Goal: Task Accomplishment & Management: Manage account settings

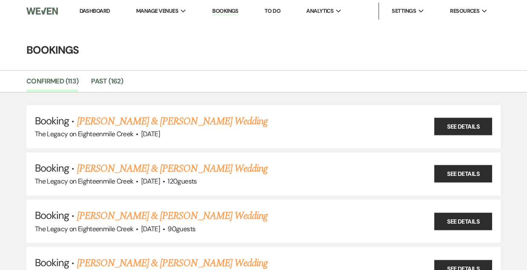
click at [99, 10] on link "Dashboard" at bounding box center [95, 10] width 31 height 7
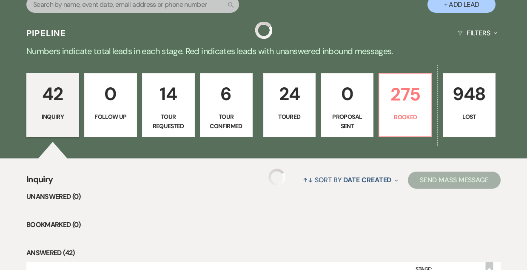
scroll to position [167, 0]
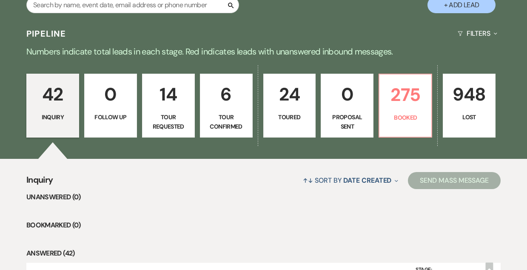
click at [222, 105] on p "6" at bounding box center [227, 94] width 42 height 29
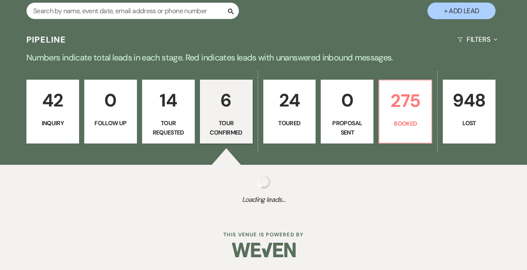
select select "4"
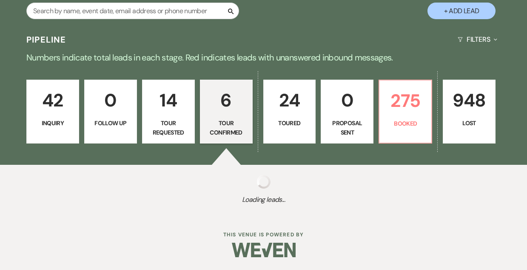
select select "4"
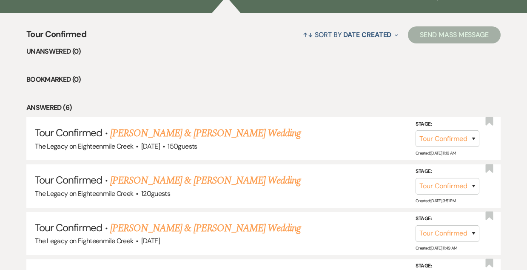
scroll to position [431, 0]
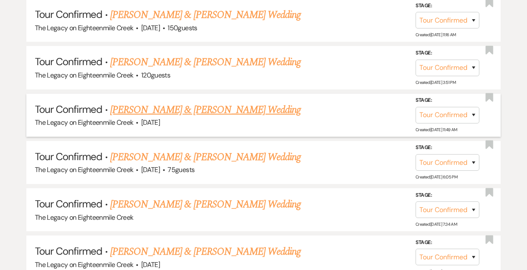
click at [221, 107] on link "[PERSON_NAME] & [PERSON_NAME] Wedding" at bounding box center [205, 109] width 191 height 15
select select "4"
select select "5"
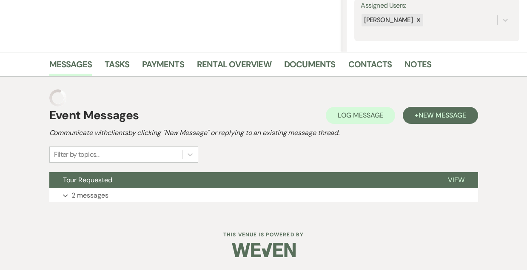
scroll to position [145, 0]
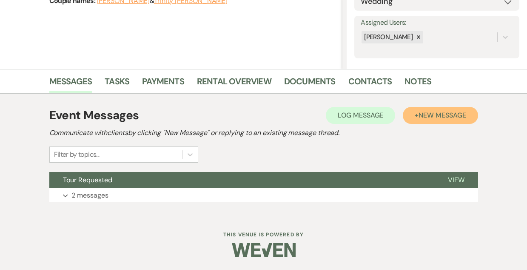
click at [419, 117] on span "New Message" at bounding box center [442, 115] width 47 height 9
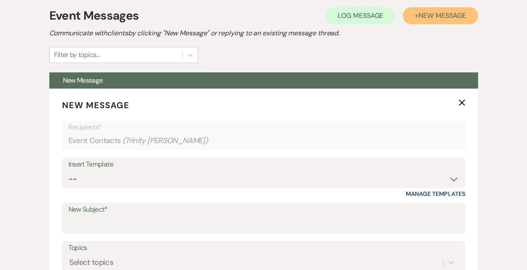
scroll to position [253, 0]
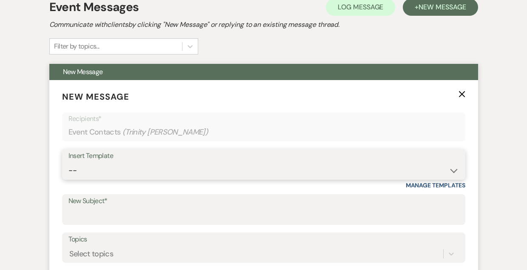
click at [204, 171] on select "-- Inquiry Follow Up- Just checking in :) Tour Date/Time Confirmation Proposal …" at bounding box center [264, 170] width 391 height 17
select select "2326"
type input "GREAT TO MEET YOU!"
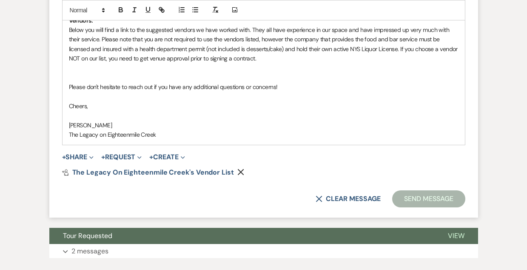
scroll to position [723, 0]
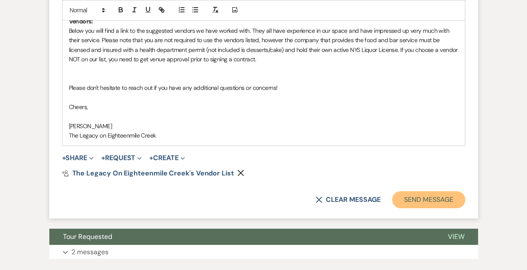
click at [421, 200] on button "Send Message" at bounding box center [428, 199] width 73 height 17
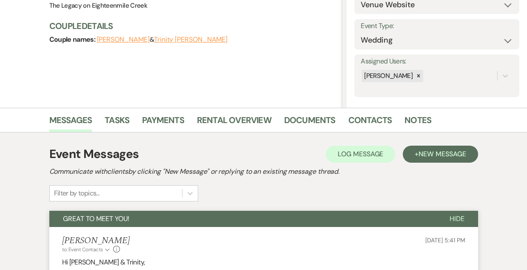
scroll to position [0, 0]
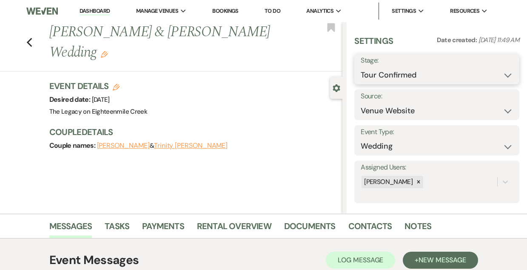
click at [414, 71] on select "Inquiry Follow Up Tour Requested Tour Confirmed Toured Proposal Sent Booked Lost" at bounding box center [437, 75] width 152 height 17
select select "5"
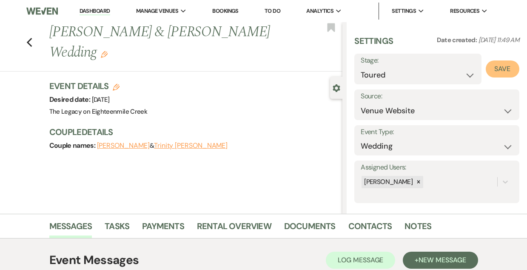
click at [505, 68] on button "Save" at bounding box center [503, 68] width 34 height 17
click at [29, 43] on use "button" at bounding box center [29, 42] width 6 height 9
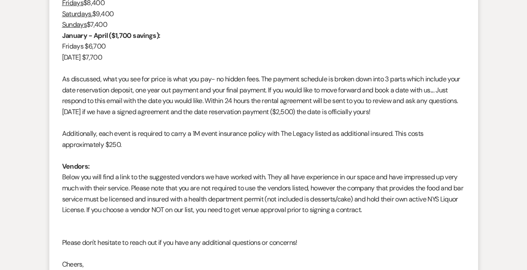
select select "4"
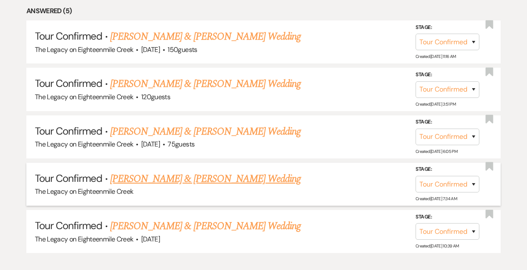
scroll to position [408, 0]
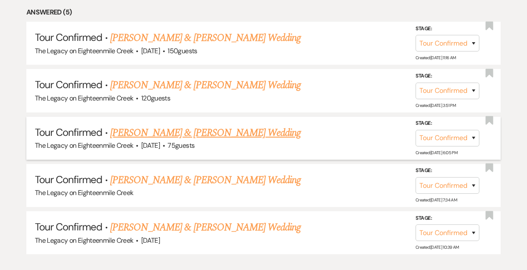
click at [164, 134] on link "[PERSON_NAME] & [PERSON_NAME] Wedding" at bounding box center [205, 132] width 191 height 15
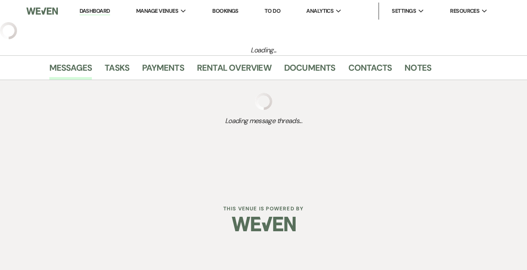
select select "4"
select select "5"
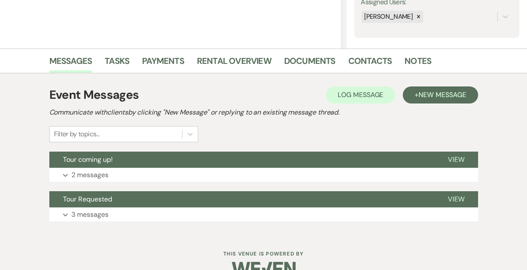
scroll to position [166, 0]
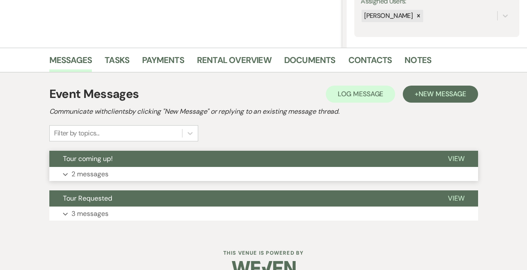
click at [231, 156] on button "Tour coming up!" at bounding box center [241, 159] width 385 height 16
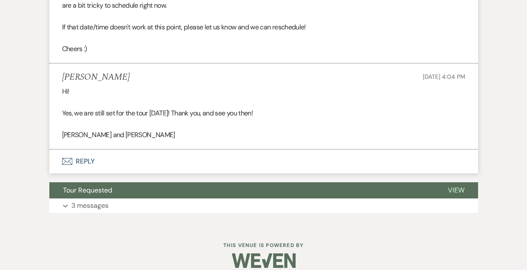
scroll to position [504, 0]
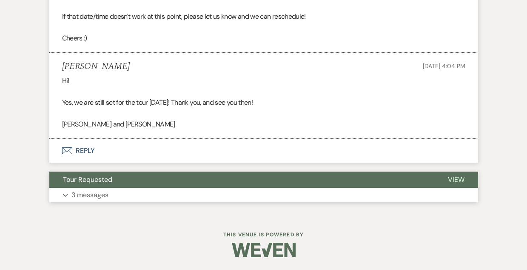
click at [245, 178] on button "Tour Requested" at bounding box center [241, 179] width 385 height 16
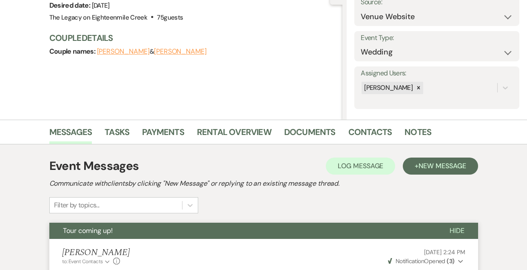
scroll to position [0, 0]
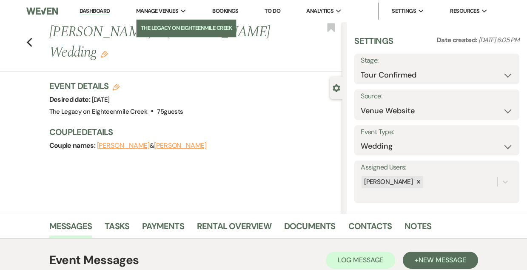
click at [169, 29] on li "The Legacy on Eighteenmile Creek" at bounding box center [186, 28] width 91 height 9
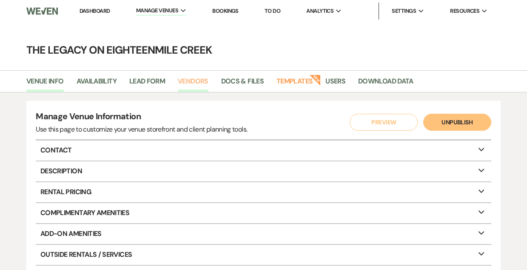
click at [191, 80] on link "Vendors" at bounding box center [193, 84] width 31 height 16
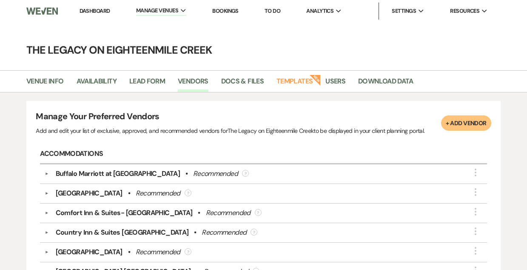
click at [465, 118] on button "+ Add Vendor" at bounding box center [466, 122] width 50 height 15
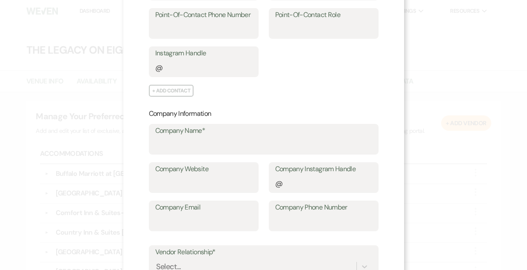
scroll to position [169, 0]
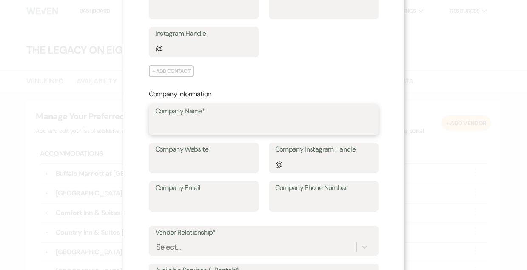
click at [235, 127] on input "Company Name*" at bounding box center [263, 125] width 217 height 17
type input "NC Visuals"
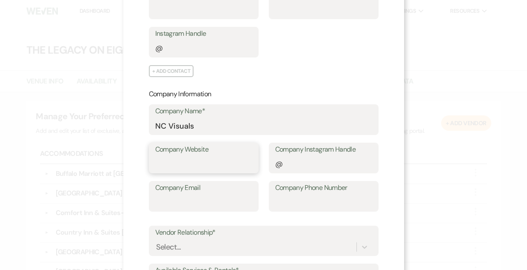
click at [173, 164] on input "Company Website" at bounding box center [203, 164] width 97 height 17
paste input "[URL][DOMAIN_NAME]"
type input "[URL][DOMAIN_NAME]"
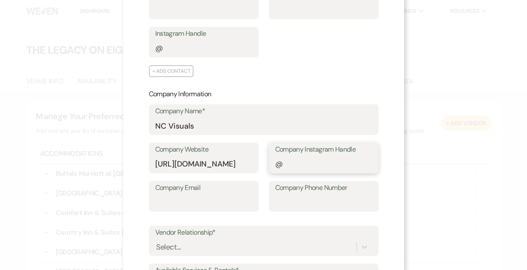
click at [307, 166] on input "Company Instagram Handle" at bounding box center [323, 164] width 97 height 17
click at [234, 197] on input "Company Email" at bounding box center [203, 202] width 97 height 17
paste input "[EMAIL_ADDRESS][DOMAIN_NAME]"
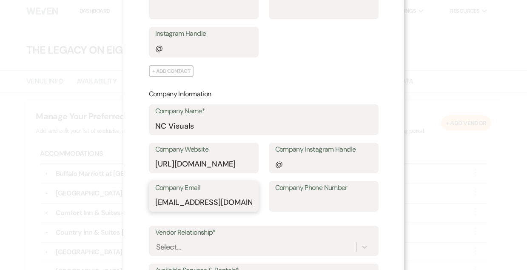
type input "[EMAIL_ADDRESS][DOMAIN_NAME]"
click at [282, 206] on input "Company Phone Number" at bounding box center [323, 202] width 97 height 17
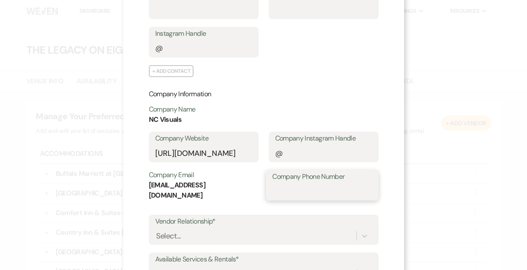
click at [303, 190] on input "Company Phone Number" at bounding box center [322, 191] width 100 height 17
paste input "716-5359150"
click at [307, 191] on input "716-5359150" at bounding box center [322, 191] width 100 height 17
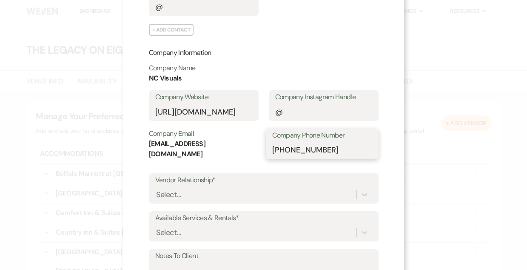
scroll to position [218, 0]
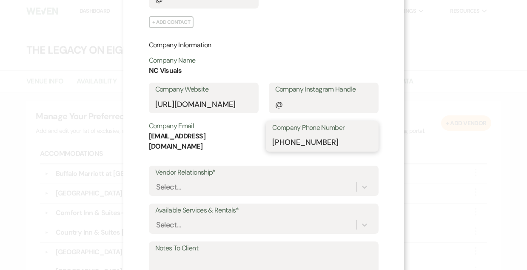
type input "[PHONE_NUMBER]"
click at [206, 181] on div "Select..." at bounding box center [255, 186] width 201 height 15
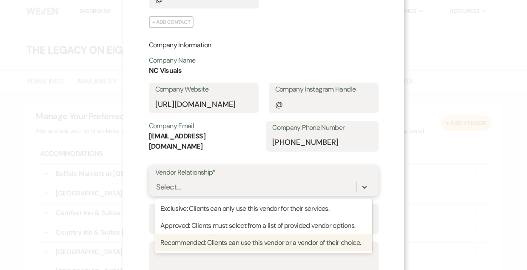
click at [224, 243] on div "Recommended: Clients can use this vendor or a vendor of their choice." at bounding box center [263, 242] width 217 height 17
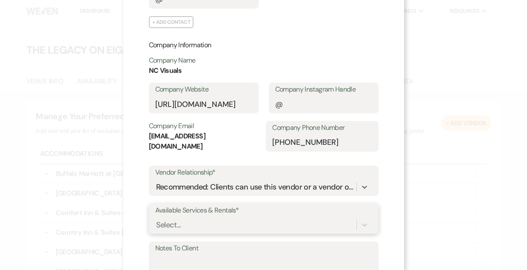
scroll to position [312, 0]
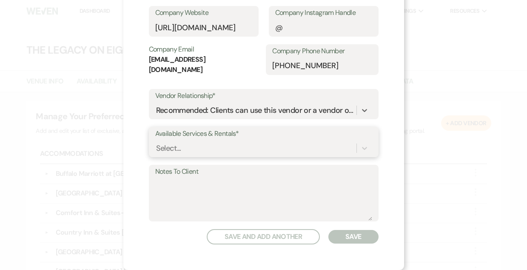
click at [214, 156] on div "Select..." at bounding box center [263, 148] width 217 height 16
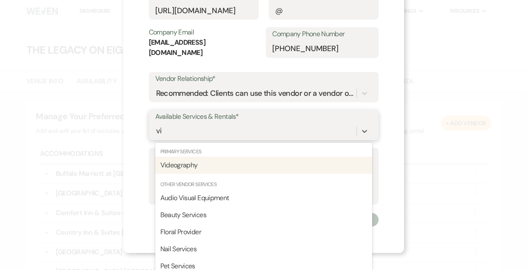
type input "vid"
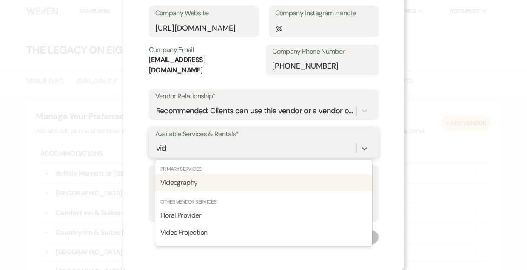
click at [201, 185] on div "Videography" at bounding box center [263, 182] width 217 height 17
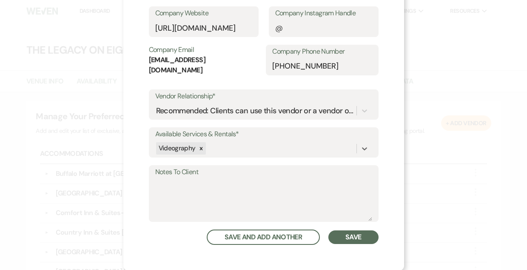
click at [357, 234] on button "Save" at bounding box center [353, 237] width 50 height 14
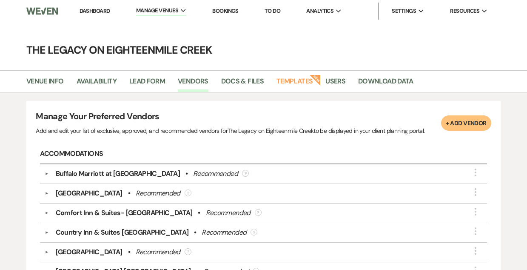
click at [221, 11] on link "Bookings" at bounding box center [225, 10] width 26 height 7
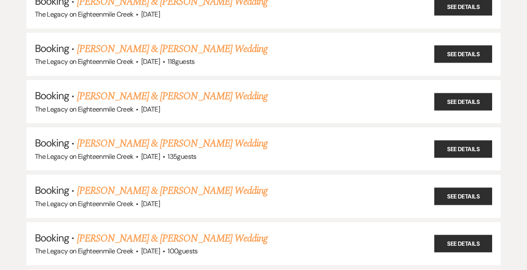
scroll to position [874, 0]
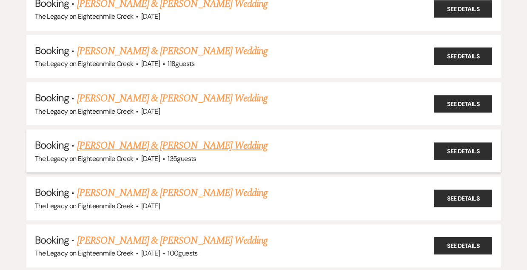
click at [200, 138] on link "[PERSON_NAME] & [PERSON_NAME] Wedding" at bounding box center [172, 145] width 191 height 15
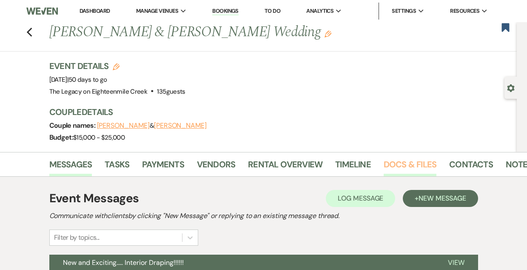
click at [415, 160] on link "Docs & Files" at bounding box center [410, 166] width 53 height 19
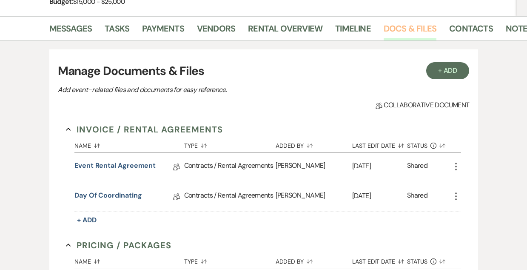
scroll to position [203, 0]
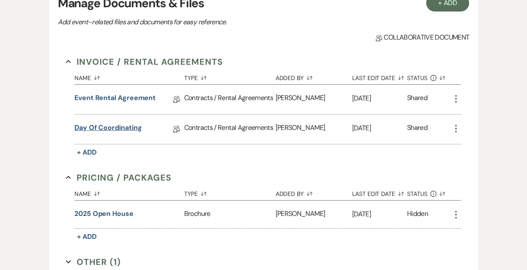
click at [117, 126] on link "Day of Coordinating" at bounding box center [107, 129] width 67 height 13
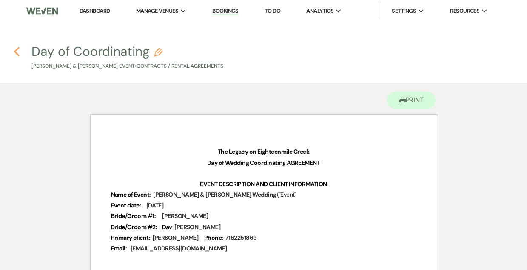
click at [15, 50] on use "button" at bounding box center [17, 51] width 6 height 9
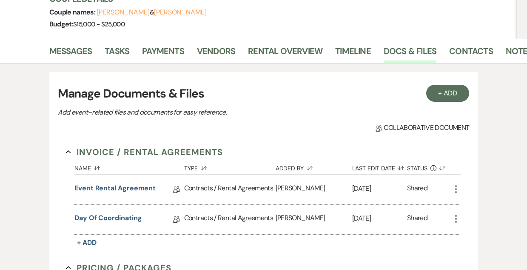
scroll to position [110, 0]
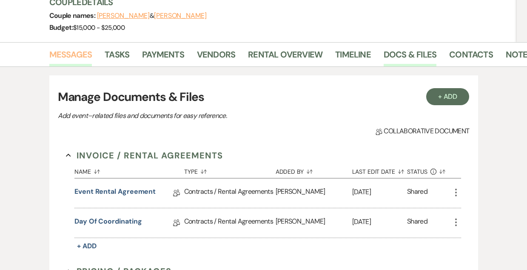
click at [71, 52] on link "Messages" at bounding box center [70, 57] width 43 height 19
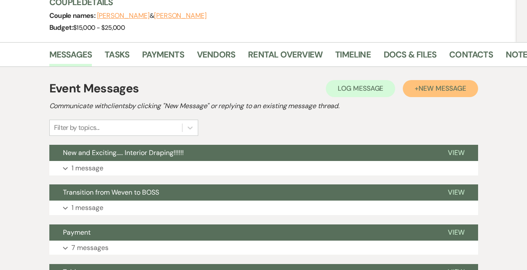
click at [431, 86] on span "New Message" at bounding box center [442, 88] width 47 height 9
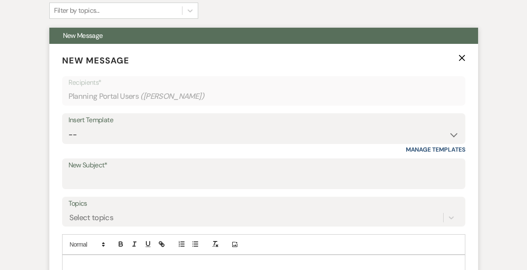
scroll to position [226, 0]
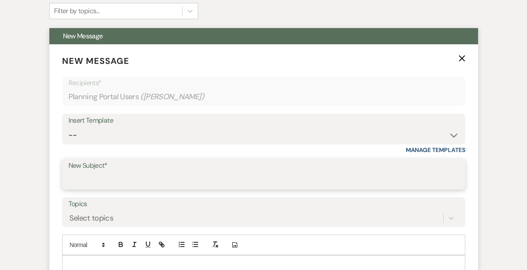
click at [183, 181] on input "New Subject*" at bounding box center [264, 180] width 391 height 17
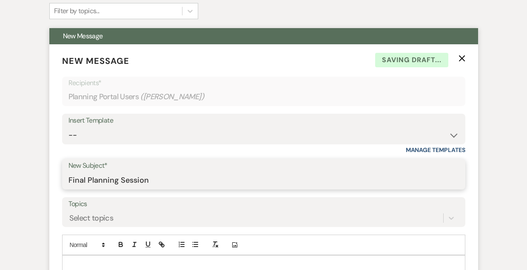
type input "Final Planning Session"
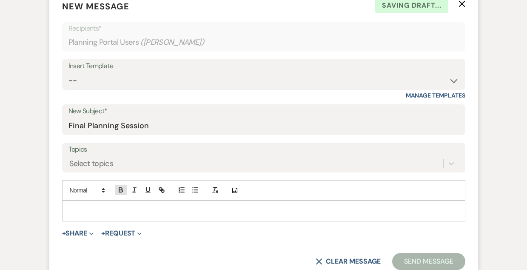
scroll to position [293, 0]
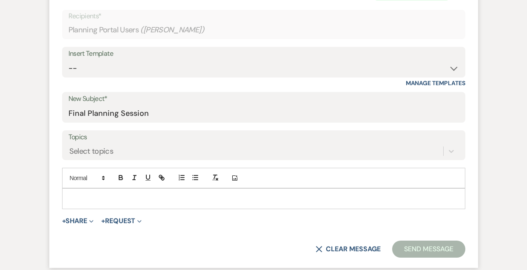
click at [129, 202] on p at bounding box center [264, 198] width 390 height 9
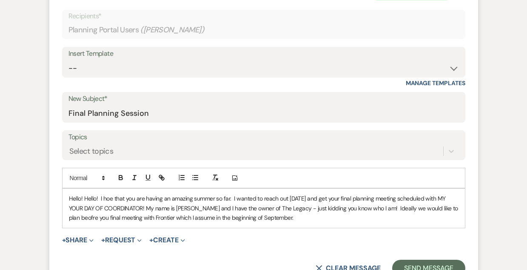
click at [443, 209] on p "Hello! Hello! I hoe that you are having an amazing summer so far. I wanted to r…" at bounding box center [264, 208] width 390 height 29
click at [274, 222] on p "Hello! Hello! I hoe that you are having an amazing summer so far. I wanted to r…" at bounding box center [264, 208] width 390 height 29
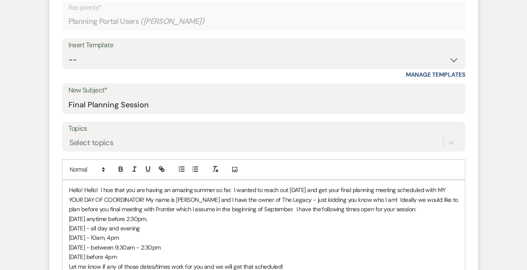
scroll to position [321, 0]
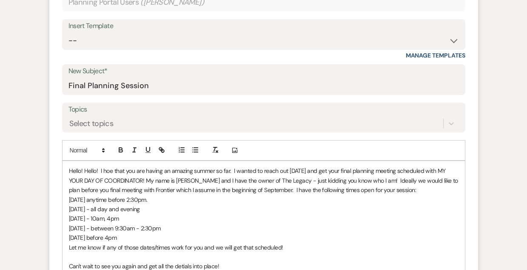
click at [184, 264] on p "Can't wait to see you again and get all the detials into place!" at bounding box center [264, 265] width 390 height 9
click at [231, 265] on p "Can't wait to see you again and get all the details into place!" at bounding box center [264, 265] width 390 height 9
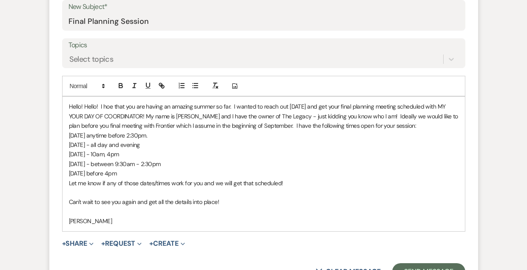
scroll to position [398, 0]
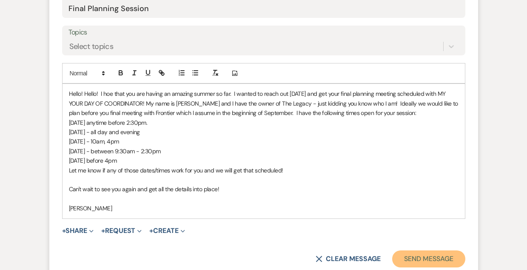
click at [432, 257] on button "Send Message" at bounding box center [428, 258] width 73 height 17
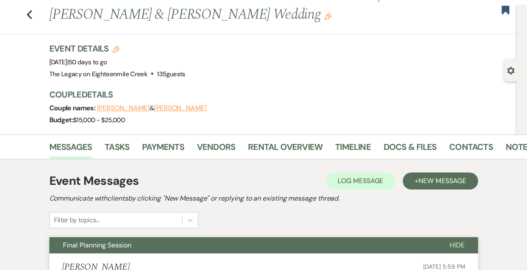
scroll to position [0, 0]
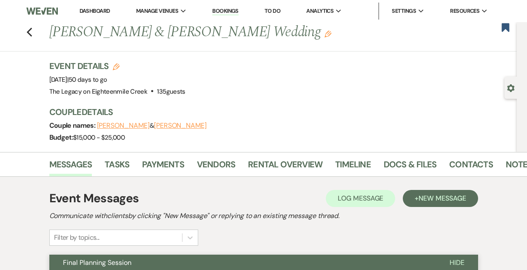
click at [220, 8] on link "Bookings" at bounding box center [225, 11] width 26 height 8
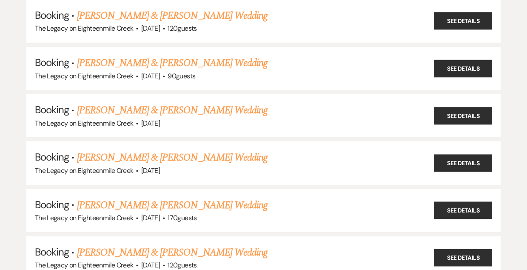
scroll to position [153, 0]
click at [203, 63] on link "[PERSON_NAME] & [PERSON_NAME] Wedding" at bounding box center [172, 62] width 191 height 15
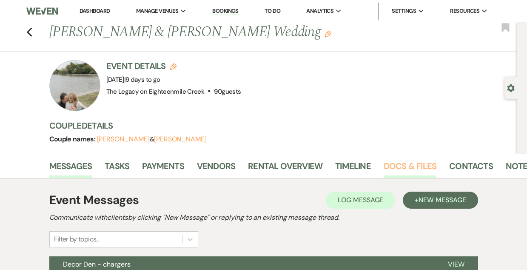
click at [403, 165] on link "Docs & Files" at bounding box center [410, 168] width 53 height 19
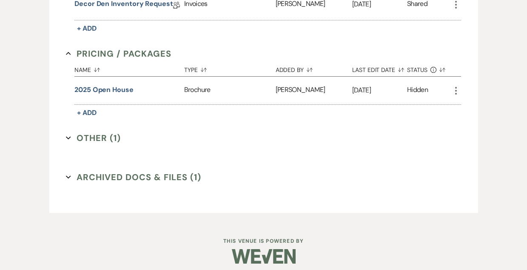
scroll to position [525, 0]
click at [91, 137] on button "Other (1) Expand" at bounding box center [93, 138] width 55 height 13
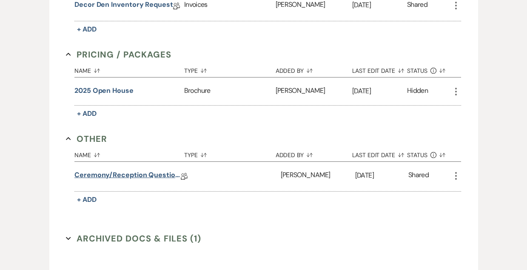
click at [154, 171] on link "Ceremony/Reception Questionnaire" at bounding box center [127, 176] width 106 height 13
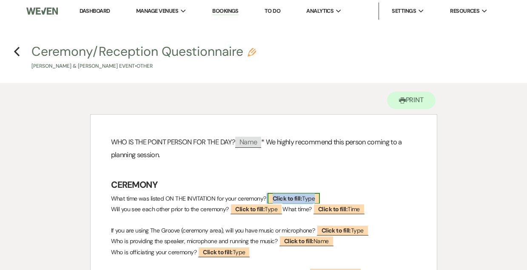
click at [294, 195] on b "Click to fill:" at bounding box center [287, 198] width 29 height 8
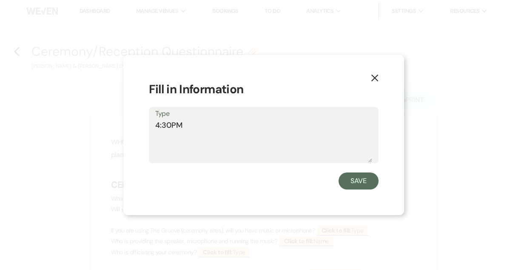
type textarea "4:30PM"
click at [364, 181] on button "Save" at bounding box center [359, 180] width 40 height 17
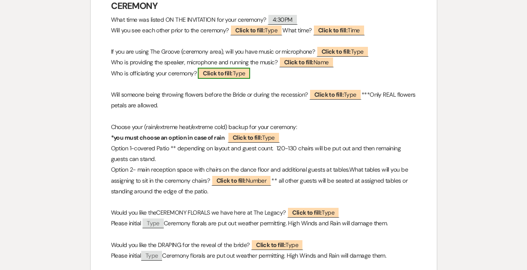
scroll to position [180, 0]
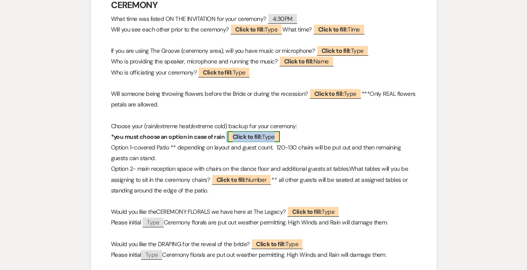
click at [250, 140] on b "Click to fill:" at bounding box center [247, 137] width 29 height 8
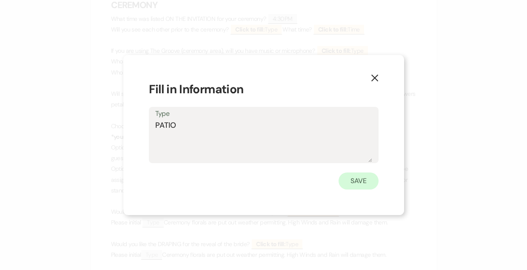
type textarea "PATIO"
click at [365, 183] on button "Save" at bounding box center [359, 180] width 40 height 17
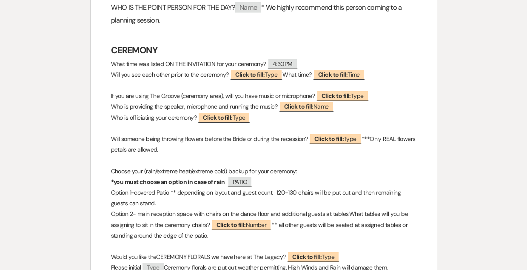
scroll to position [0, 0]
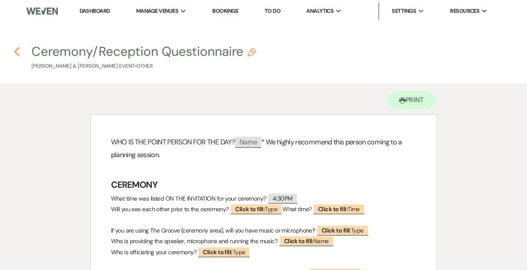
click at [15, 49] on icon "Previous" at bounding box center [17, 51] width 6 height 10
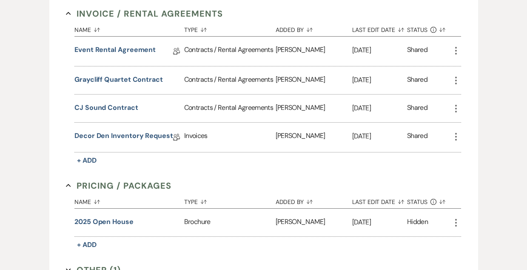
scroll to position [393, 0]
click at [146, 134] on link "Decor Den Inventory Request" at bounding box center [123, 137] width 99 height 13
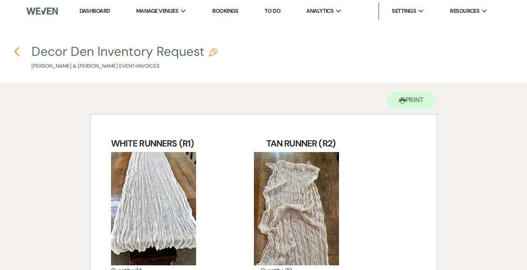
click at [15, 49] on icon "Previous" at bounding box center [17, 51] width 6 height 10
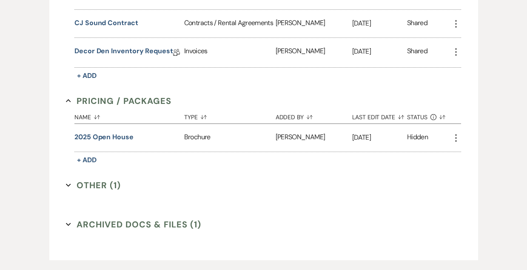
scroll to position [530, 0]
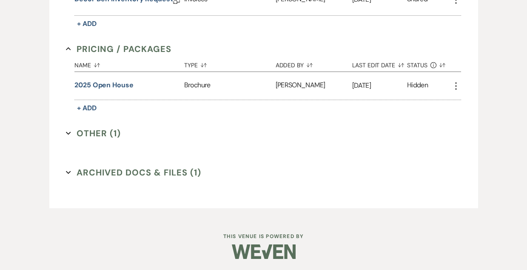
click at [98, 130] on button "Other (1) Expand" at bounding box center [93, 133] width 55 height 13
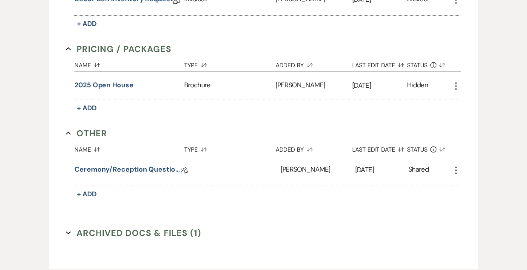
click at [140, 161] on div "Ceremony/Reception Questionnaire Collab Doc" at bounding box center [132, 170] width 117 height 29
click at [149, 172] on link "Ceremony/Reception Questionnaire" at bounding box center [127, 170] width 106 height 13
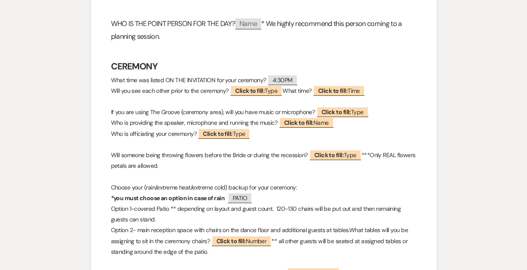
scroll to position [121, 0]
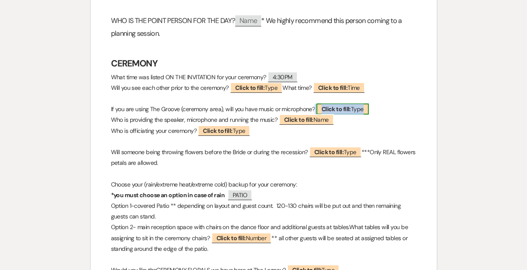
click at [341, 107] on b "Click to fill:" at bounding box center [336, 109] width 29 height 8
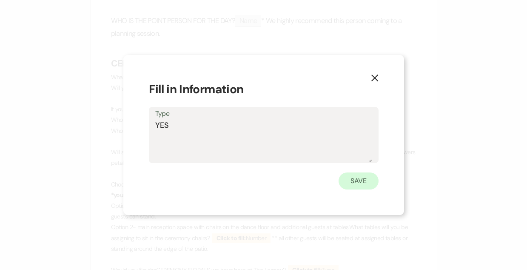
type textarea "YES"
click at [363, 176] on button "Save" at bounding box center [359, 180] width 40 height 17
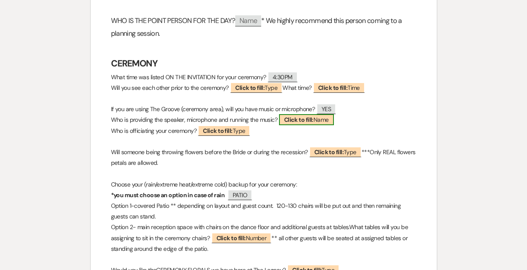
click at [298, 120] on b "Click to fill:" at bounding box center [298, 120] width 29 height 8
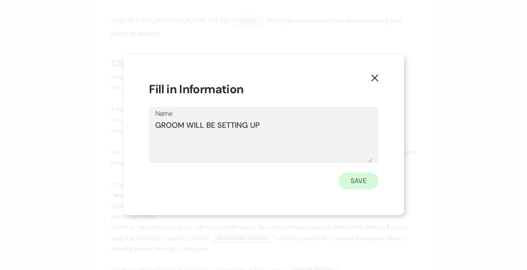
type textarea "GROOM WILL BE SETTING UP"
click at [358, 185] on button "Save" at bounding box center [359, 180] width 40 height 17
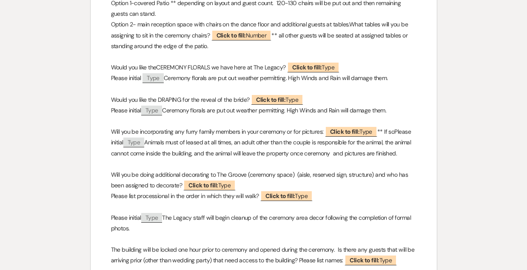
scroll to position [325, 0]
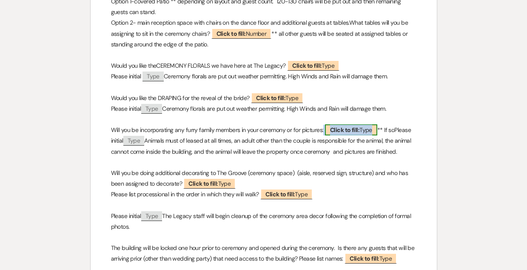
click at [342, 130] on b "Click to fill:" at bounding box center [344, 130] width 29 height 8
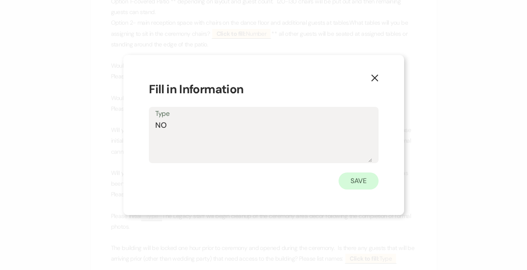
type textarea "NO"
click at [354, 182] on button "Save" at bounding box center [359, 180] width 40 height 17
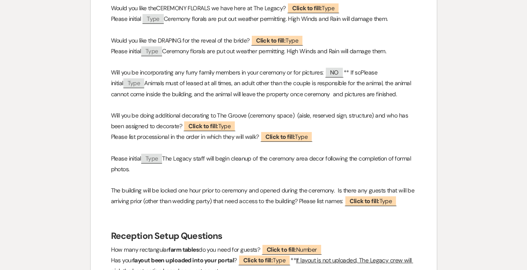
scroll to position [383, 0]
click at [210, 126] on b "Click to fill:" at bounding box center [202, 126] width 29 height 8
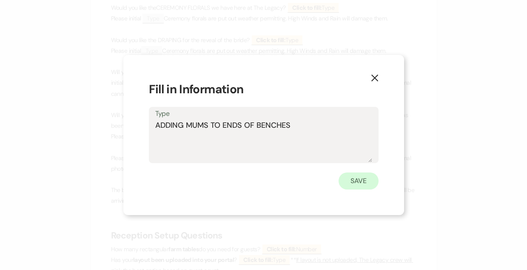
type textarea "ADDING MUMS TO ENDS OF BENCHES"
click at [359, 183] on button "Save" at bounding box center [359, 180] width 40 height 17
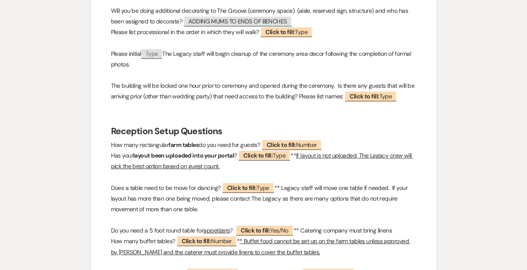
scroll to position [489, 0]
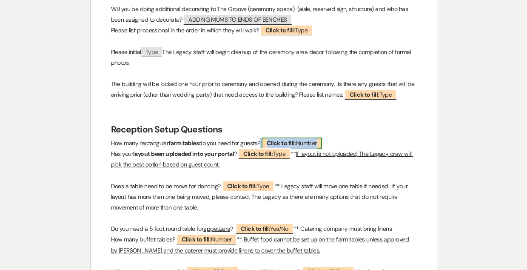
click at [296, 143] on b "Click to fill:" at bounding box center [281, 143] width 29 height 8
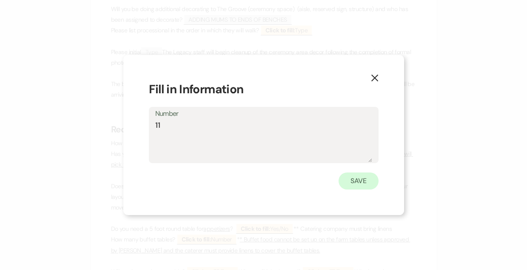
type textarea "11"
click at [351, 177] on button "Save" at bounding box center [359, 180] width 40 height 17
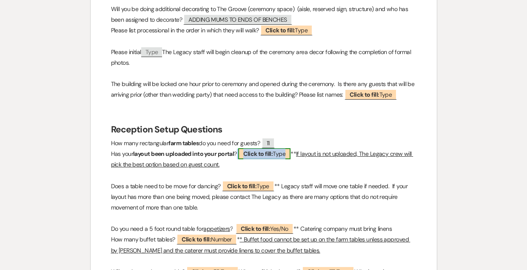
click at [261, 157] on b "Click to fill:" at bounding box center [257, 154] width 29 height 8
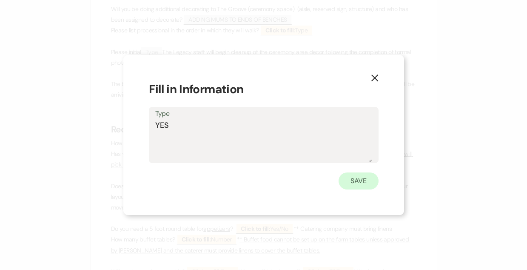
type textarea "YES"
click at [367, 185] on button "Save" at bounding box center [359, 180] width 40 height 17
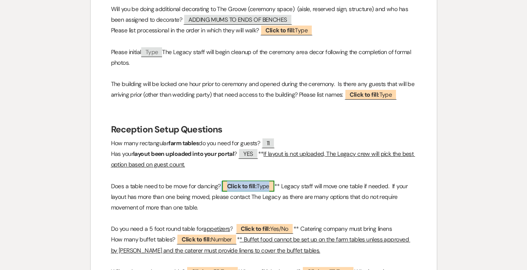
click at [253, 189] on b "Click to fill:" at bounding box center [241, 186] width 29 height 8
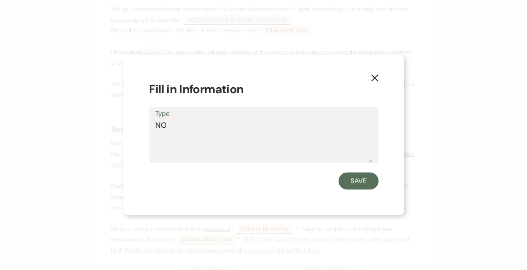
type textarea "NO"
click at [351, 177] on button "Save" at bounding box center [359, 180] width 40 height 17
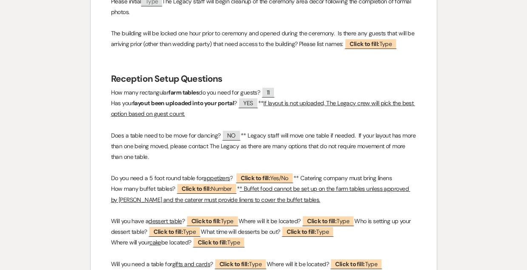
scroll to position [557, 0]
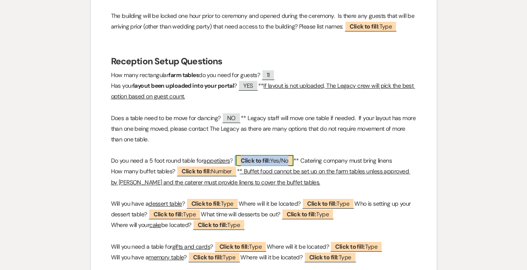
click at [268, 160] on b "Click to fill:" at bounding box center [255, 161] width 29 height 8
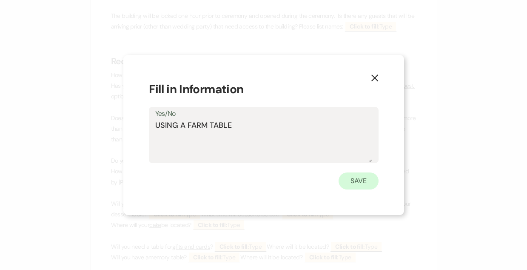
type textarea "USING A FARM TABLE"
click at [360, 185] on button "Save" at bounding box center [359, 180] width 40 height 17
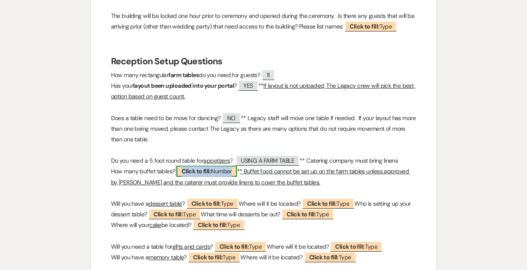
click at [206, 174] on b "Click to fill:" at bounding box center [196, 171] width 29 height 8
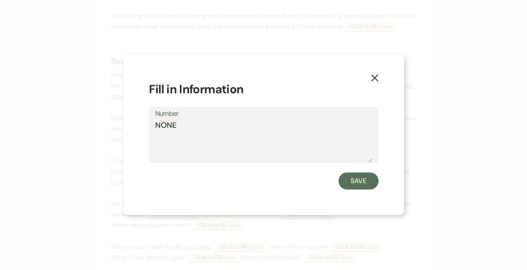
type textarea "NONE"
click at [349, 179] on button "Save" at bounding box center [359, 180] width 40 height 17
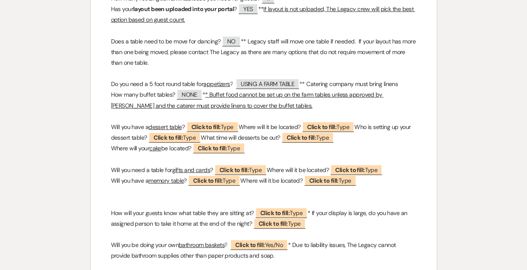
scroll to position [633, 0]
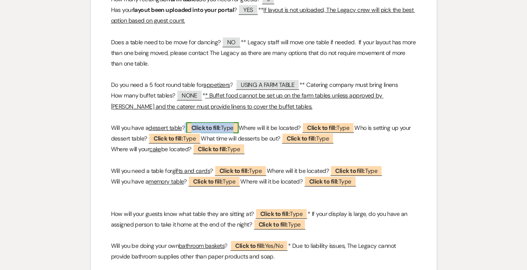
click at [223, 130] on span "Click to fill: Type" at bounding box center [212, 127] width 52 height 11
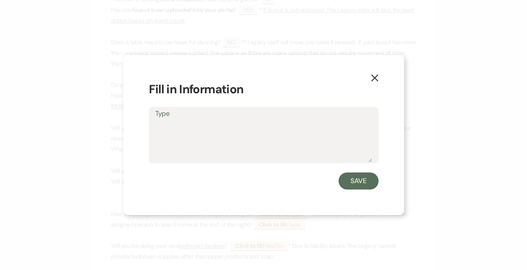
click at [234, 134] on textarea "Type" at bounding box center [263, 141] width 217 height 43
type textarea "YES"
click button "Save" at bounding box center [359, 180] width 40 height 17
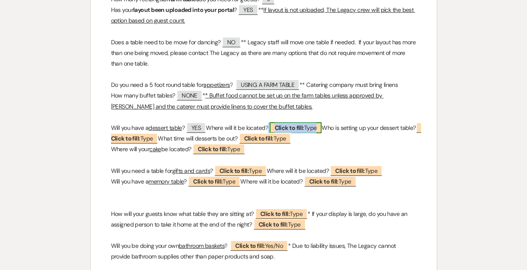
click at [294, 129] on b "Click to fill:" at bounding box center [289, 128] width 29 height 8
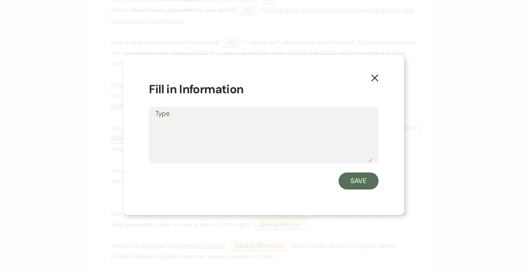
click at [230, 135] on textarea "Type" at bounding box center [263, 141] width 217 height 43
type textarea "RIGHT FRONT WALL"
click button "Save" at bounding box center [359, 180] width 40 height 17
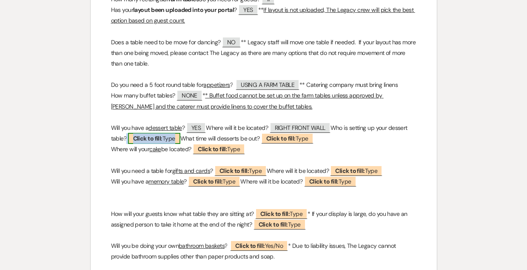
click at [152, 141] on span "Click to fill: Type" at bounding box center [154, 138] width 52 height 11
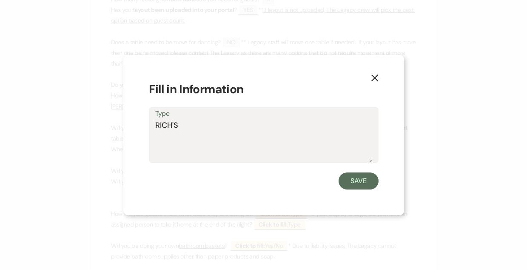
type textarea "RICH'S"
click button "Save" at bounding box center [359, 180] width 40 height 17
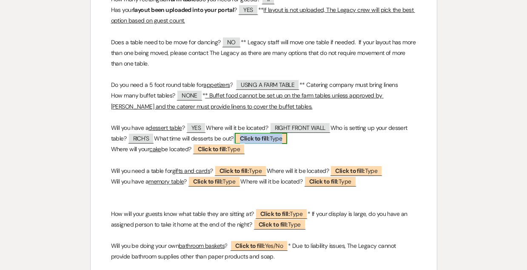
click at [269, 137] on b "Click to fill:" at bounding box center [254, 138] width 29 height 8
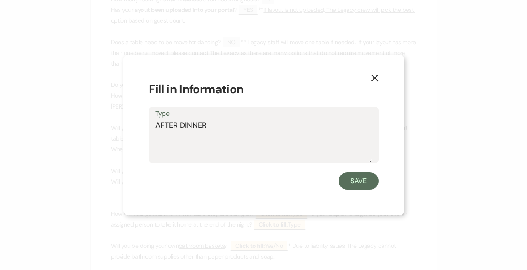
type textarea "AFTER DINNER"
click button "Save" at bounding box center [359, 180] width 40 height 17
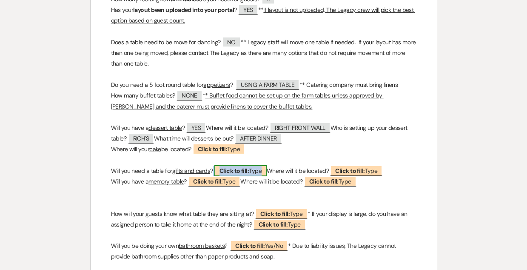
click at [240, 173] on b "Click to fill:" at bounding box center [234, 171] width 29 height 8
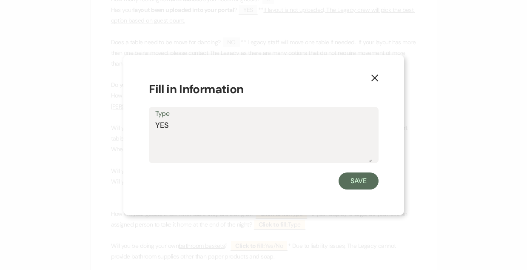
type textarea "YES"
click button "Save" at bounding box center [359, 180] width 40 height 17
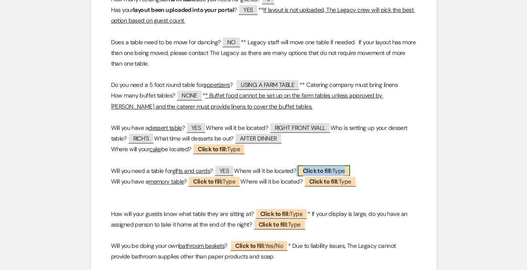
click at [322, 174] on b "Click to fill:" at bounding box center [317, 171] width 29 height 8
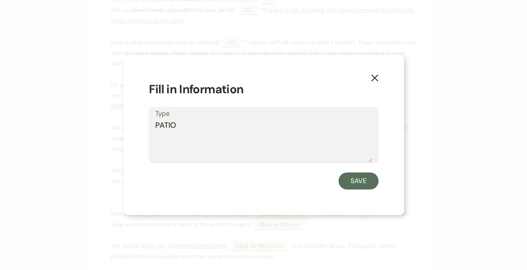
type textarea "PATIO"
click button "Save" at bounding box center [359, 180] width 40 height 17
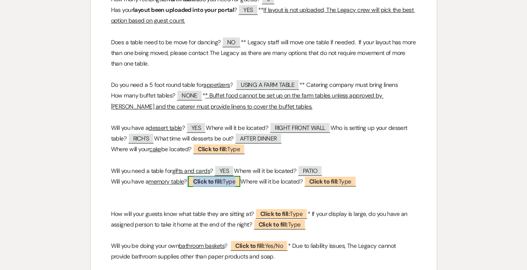
click at [207, 184] on b "Click to fill:" at bounding box center [207, 181] width 29 height 8
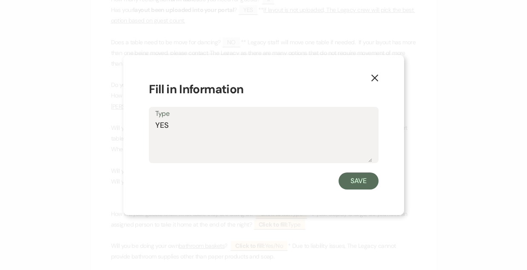
type textarea "YES"
click button "Save" at bounding box center [359, 180] width 40 height 17
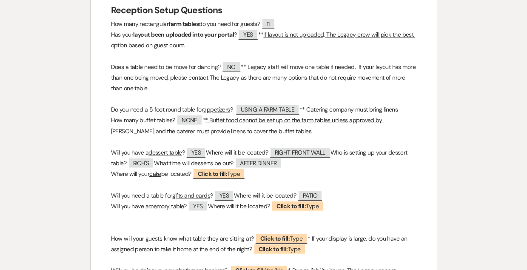
scroll to position [719, 0]
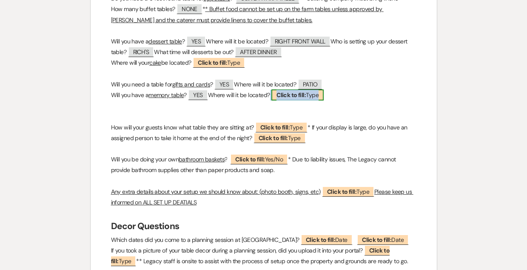
click at [294, 97] on b "Click to fill:" at bounding box center [291, 95] width 29 height 8
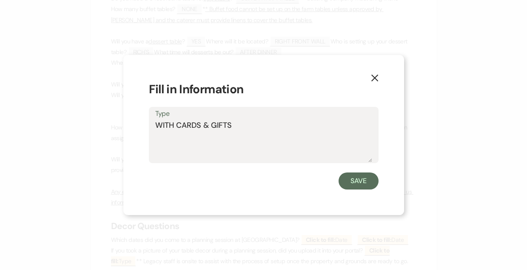
type textarea "WITH CARDS & GIFTS"
click button "Save" at bounding box center [359, 180] width 40 height 17
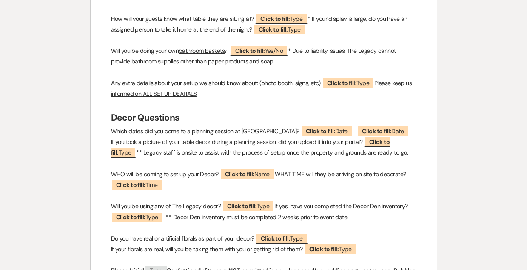
scroll to position [828, 0]
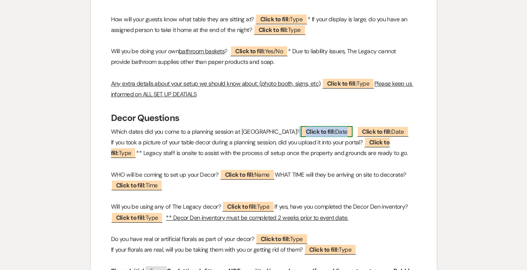
click at [306, 134] on b "Click to fill:" at bounding box center [320, 132] width 29 height 8
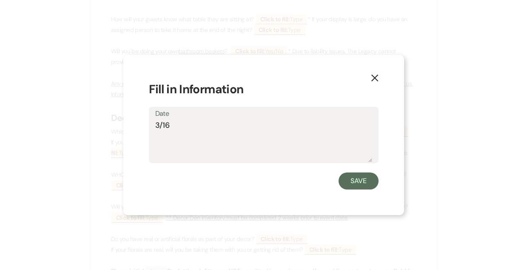
type textarea "3/16"
click button "Save" at bounding box center [359, 180] width 40 height 17
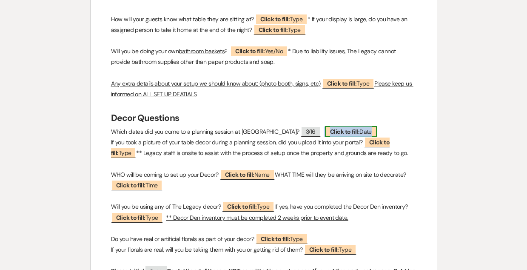
click at [330, 132] on b "Click to fill:" at bounding box center [344, 132] width 29 height 8
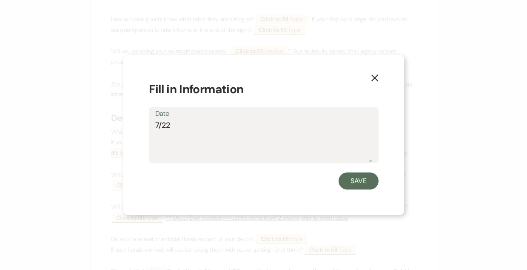
type textarea "7/22"
click button "Save" at bounding box center [359, 180] width 40 height 17
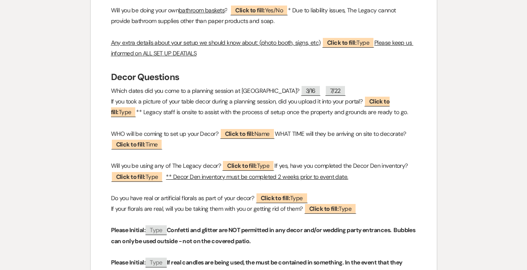
scroll to position [869, 0]
click at [245, 136] on b "Click to fill:" at bounding box center [239, 133] width 29 height 8
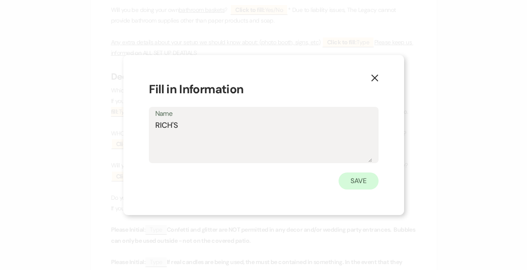
type textarea "RICH'S"
click at [352, 181] on button "Save" at bounding box center [359, 180] width 40 height 17
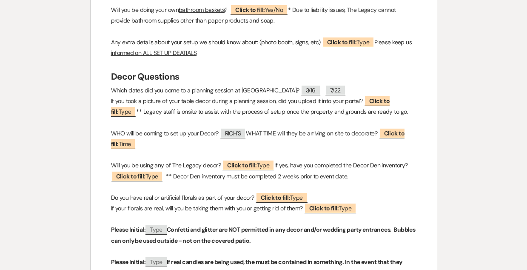
click at [402, 140] on p "WHO will be coming to set up your Decor? [PERSON_NAME]'S WHAT TIME will they be…" at bounding box center [263, 138] width 305 height 21
click at [401, 133] on b "Click to fill:" at bounding box center [258, 138] width 294 height 18
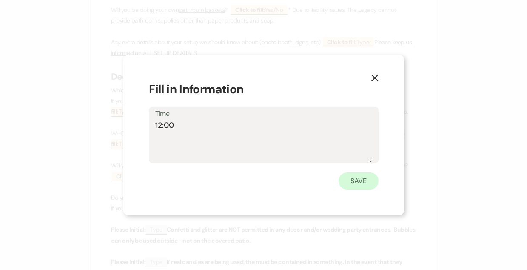
type textarea "12:00"
click at [356, 180] on button "Save" at bounding box center [359, 180] width 40 height 17
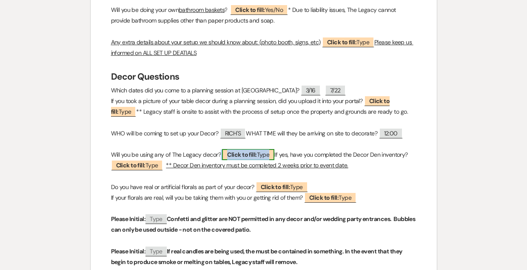
click at [235, 157] on b "Click to fill:" at bounding box center [241, 155] width 29 height 8
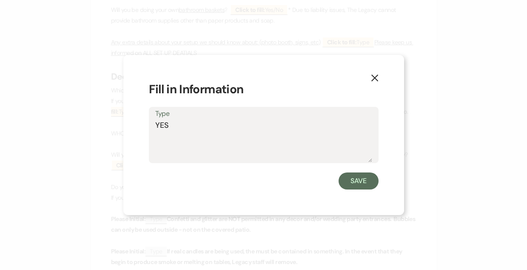
type textarea "YES"
click button "Save" at bounding box center [359, 180] width 40 height 17
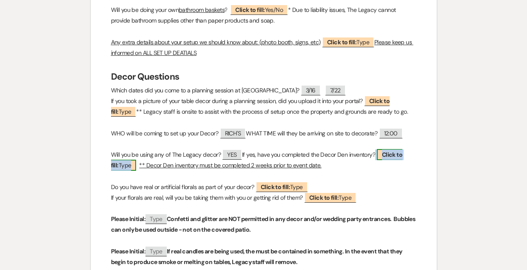
click at [115, 165] on b "Click to fill:" at bounding box center [257, 160] width 292 height 18
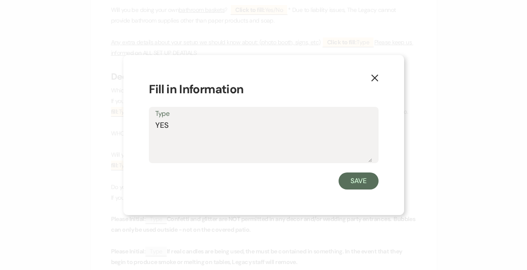
type textarea "YES"
click button "Save" at bounding box center [359, 180] width 40 height 17
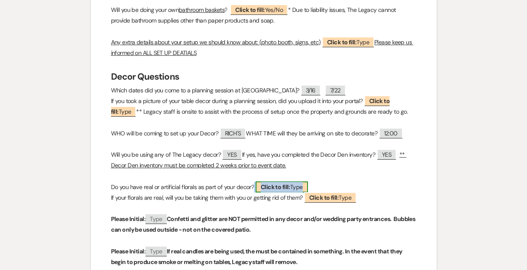
click at [268, 189] on b "Click to fill:" at bounding box center [275, 187] width 29 height 8
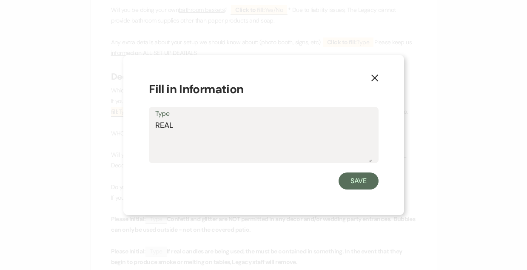
type textarea "REAL"
click button "Save" at bounding box center [359, 180] width 40 height 17
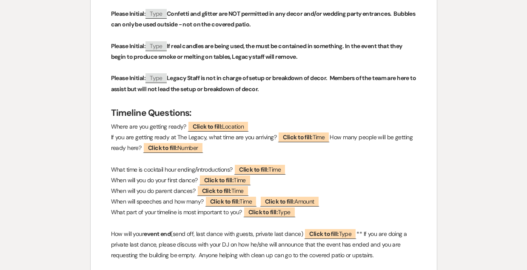
scroll to position [1073, 0]
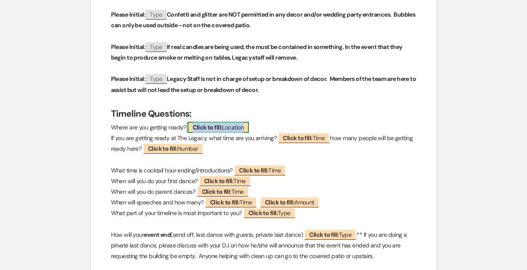
click at [218, 126] on b "Click to fill:" at bounding box center [207, 127] width 29 height 8
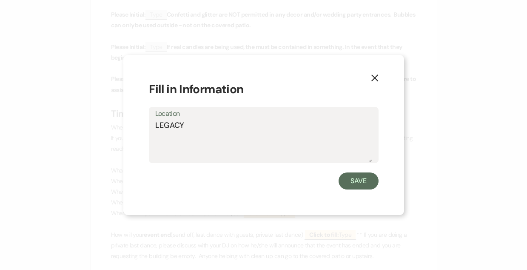
type textarea "LEGACY"
click button "Save" at bounding box center [359, 180] width 40 height 17
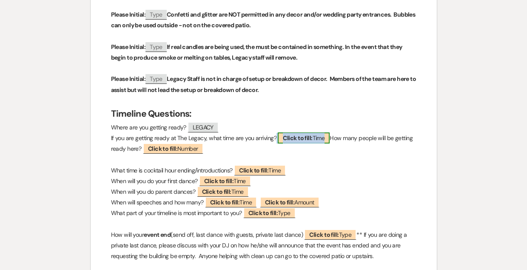
click at [289, 140] on b "Click to fill:" at bounding box center [297, 138] width 29 height 8
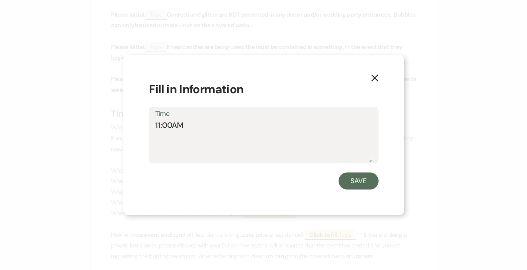
type textarea "11:00AM"
click button "Save" at bounding box center [359, 180] width 40 height 17
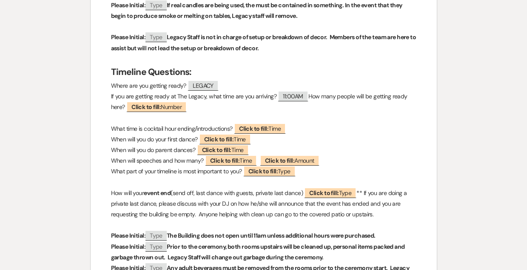
scroll to position [1114, 0]
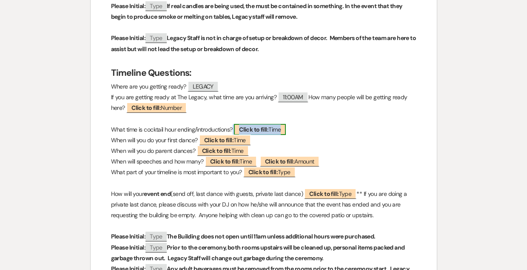
click at [275, 132] on span "Click to fill: Time" at bounding box center [260, 129] width 52 height 11
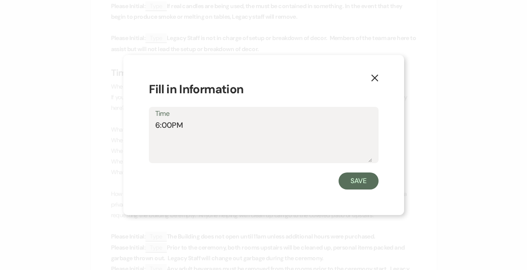
type textarea "6:00PM"
click button "Save" at bounding box center [359, 180] width 40 height 17
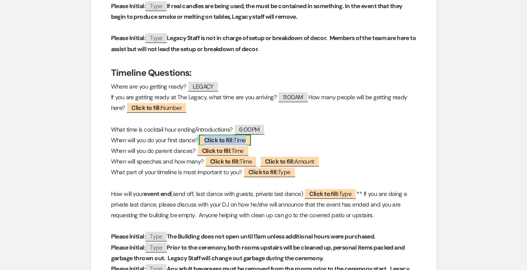
click at [236, 142] on span "Click to fill: Time" at bounding box center [225, 139] width 52 height 11
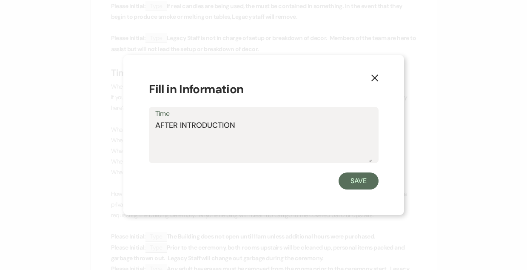
type textarea "AFTER INTRODUCTION"
click button "Save" at bounding box center [359, 180] width 40 height 17
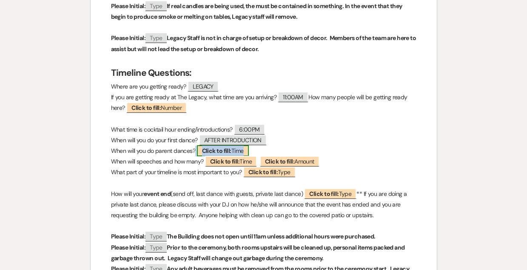
click at [230, 148] on b "Click to fill:" at bounding box center [216, 151] width 29 height 8
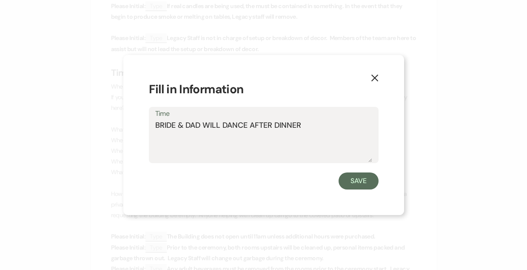
type textarea "BRIDE & DAD WILL DANCE AFTER DINNER"
click button "Save" at bounding box center [359, 180] width 40 height 17
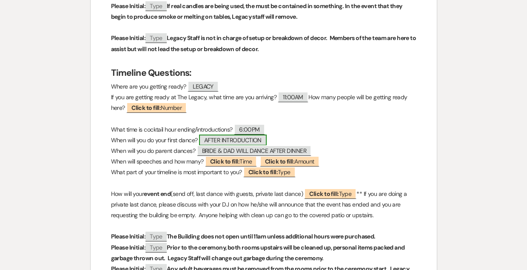
click at [223, 140] on span "AFTER INTRODUCTION" at bounding box center [233, 139] width 68 height 11
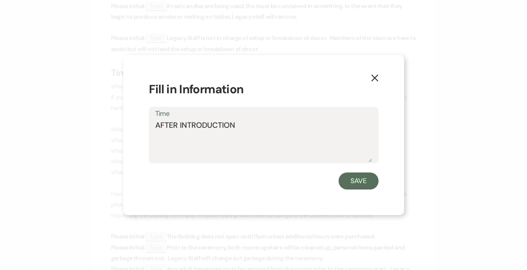
click at [237, 125] on textarea "AFTER INTRODUCTION" at bounding box center [263, 141] width 217 height 43
type textarea "AFTER INTRODUCTION & CAKE CUTTING"
click button "Save" at bounding box center [359, 180] width 40 height 17
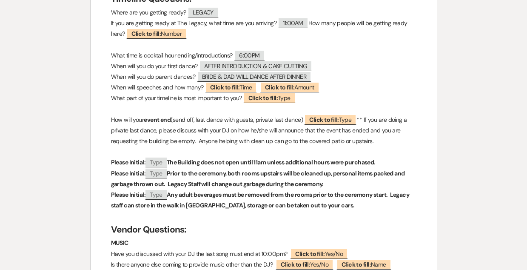
scroll to position [1185, 0]
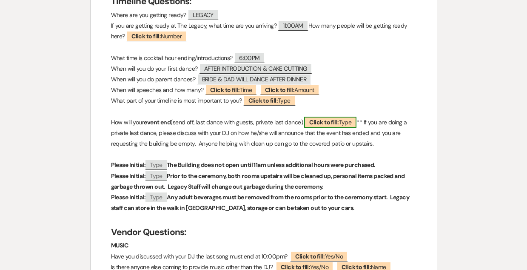
click at [337, 123] on b "Click to fill:" at bounding box center [323, 122] width 29 height 8
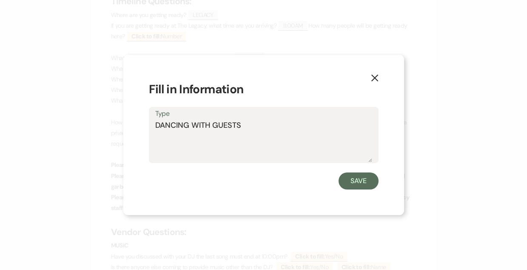
type textarea "DANCING WITH GUESTS"
click button "Save" at bounding box center [359, 180] width 40 height 17
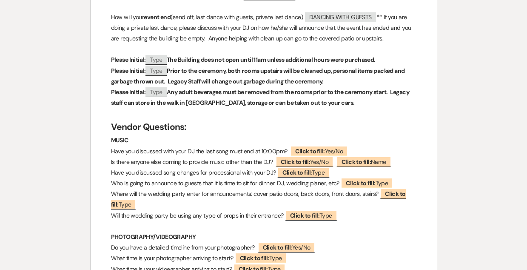
scroll to position [1292, 0]
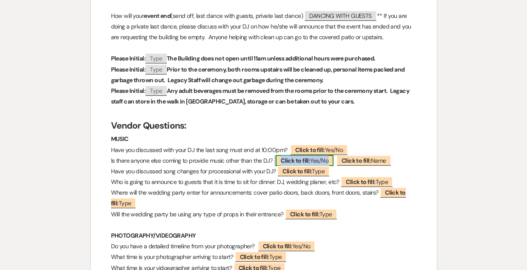
click at [296, 160] on b "Click to fill:" at bounding box center [295, 161] width 29 height 8
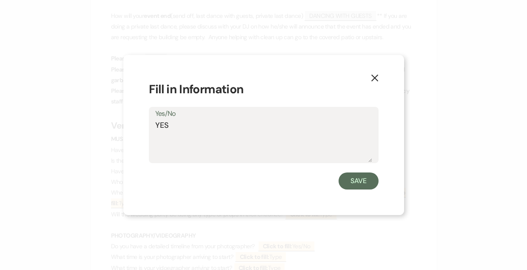
type textarea "YES"
click button "Save" at bounding box center [359, 180] width 40 height 17
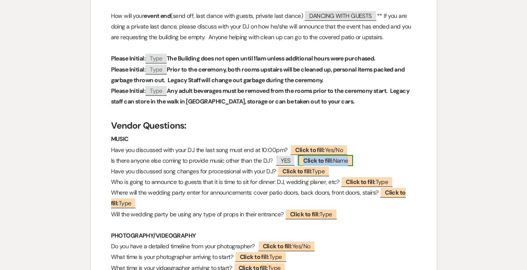
click at [327, 164] on b "Click to fill:" at bounding box center [317, 161] width 29 height 8
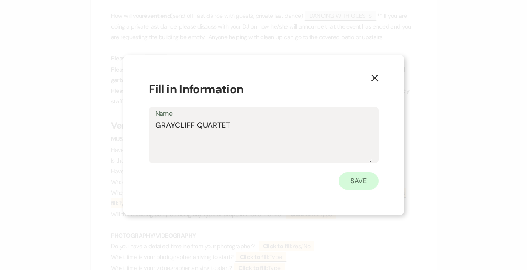
type textarea "GRAYCLIFF QUARTET"
click at [360, 180] on button "Save" at bounding box center [359, 180] width 40 height 17
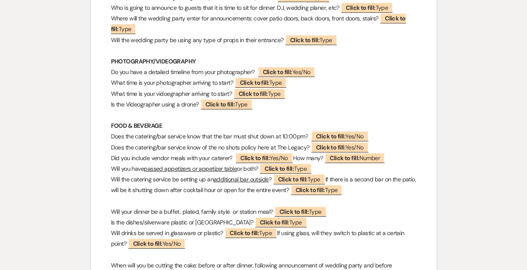
scroll to position [1464, 0]
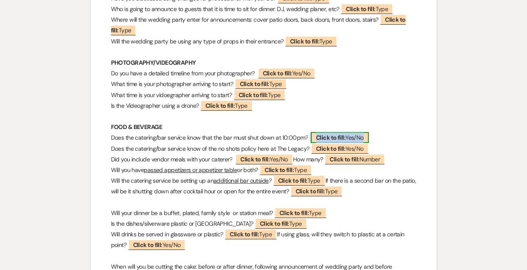
click at [347, 136] on span "Click to fill: Yes/No" at bounding box center [340, 137] width 58 height 11
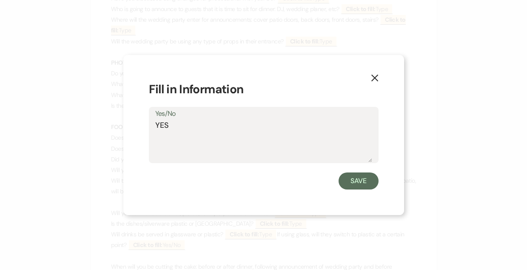
type textarea "YES"
click button "Save" at bounding box center [359, 180] width 40 height 17
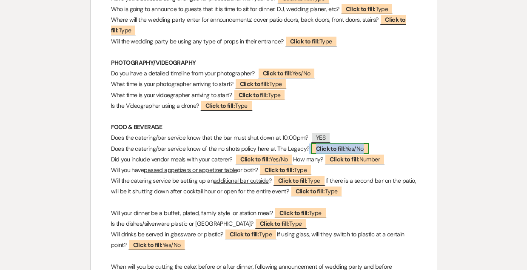
click at [319, 148] on b "Click to fill:" at bounding box center [330, 149] width 29 height 8
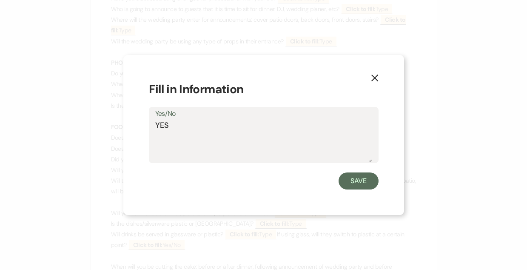
type textarea "YES"
click button "Save" at bounding box center [359, 180] width 40 height 17
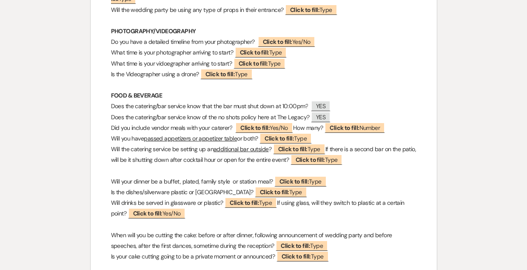
scroll to position [1496, 0]
click at [287, 152] on b "Click to fill:" at bounding box center [292, 149] width 29 height 8
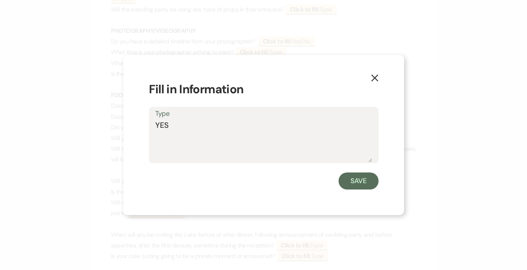
type textarea "YES"
click button "Save" at bounding box center [359, 180] width 40 height 17
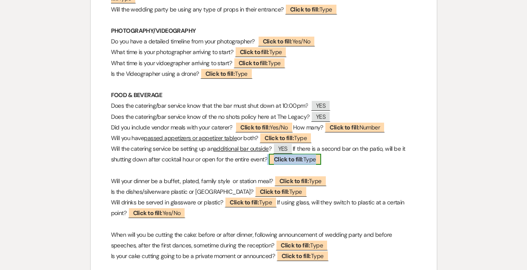
click at [279, 160] on b "Click to fill:" at bounding box center [288, 159] width 29 height 8
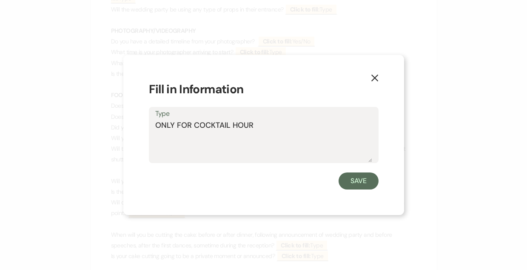
type textarea "ONLY FOR COCKTAIL HOUR"
click button "Save" at bounding box center [359, 180] width 40 height 17
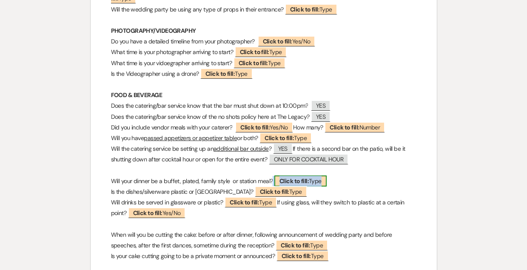
click at [302, 180] on b "Click to fill:" at bounding box center [294, 181] width 29 height 8
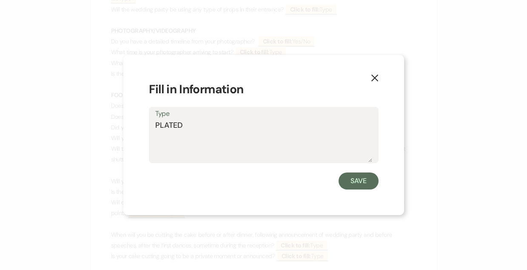
type textarea "PLATED"
click button "Save" at bounding box center [359, 180] width 40 height 17
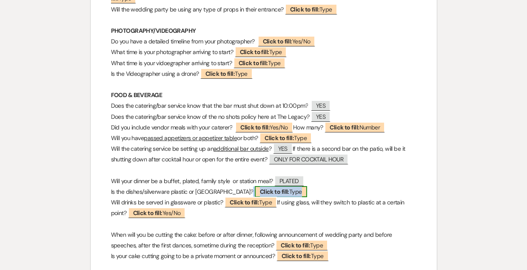
click at [260, 192] on b "Click to fill:" at bounding box center [274, 192] width 29 height 8
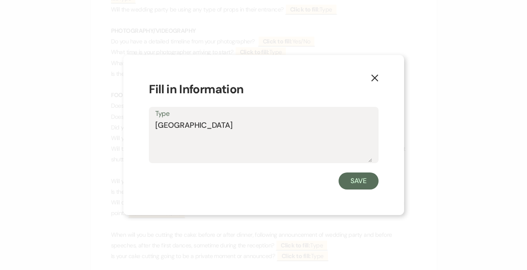
type textarea "[GEOGRAPHIC_DATA]"
click button "Save" at bounding box center [359, 180] width 40 height 17
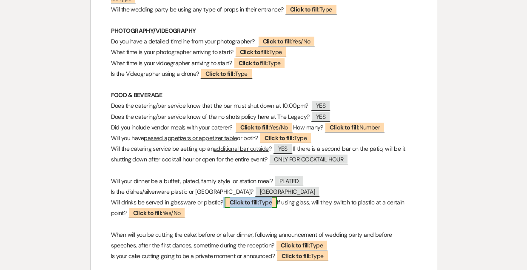
click at [252, 207] on span "Click to fill: Type" at bounding box center [251, 202] width 52 height 11
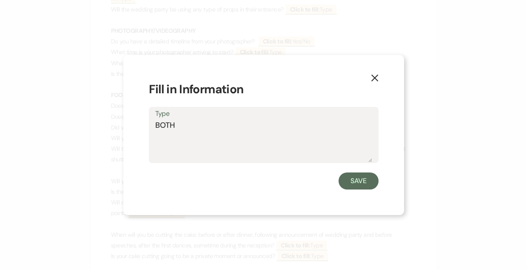
type textarea "BOTH"
click button "Save" at bounding box center [359, 180] width 40 height 17
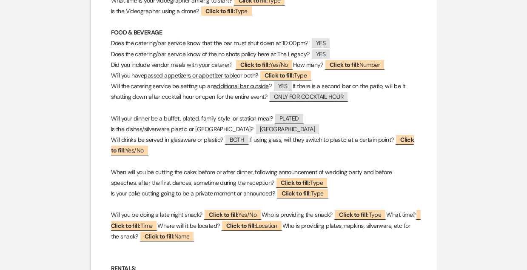
scroll to position [1564, 0]
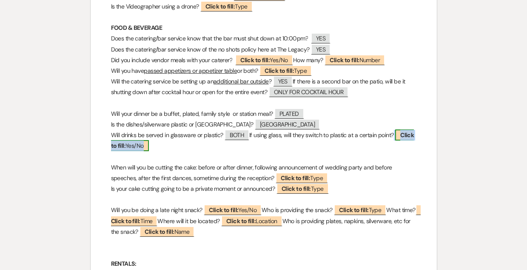
click at [148, 144] on span "Click to fill: Yes/No" at bounding box center [262, 140] width 303 height 22
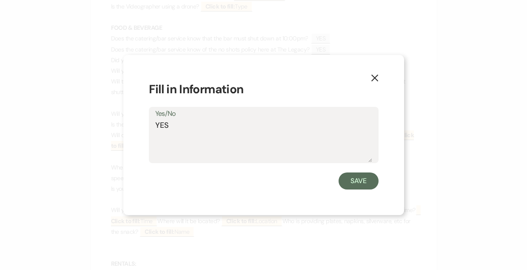
type textarea "YES"
click button "Save" at bounding box center [359, 180] width 40 height 17
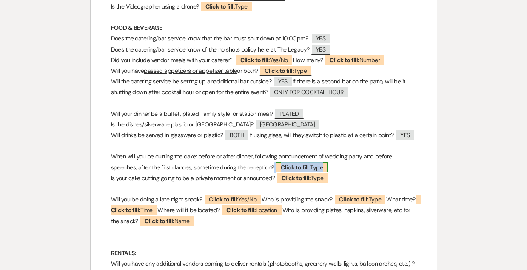
click at [296, 165] on b "Click to fill:" at bounding box center [295, 167] width 29 height 8
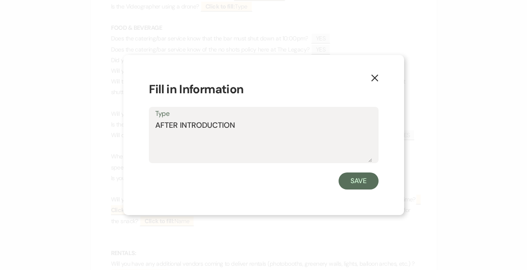
type textarea "AFTER INTRODUCTION"
click button "Save" at bounding box center [359, 180] width 40 height 17
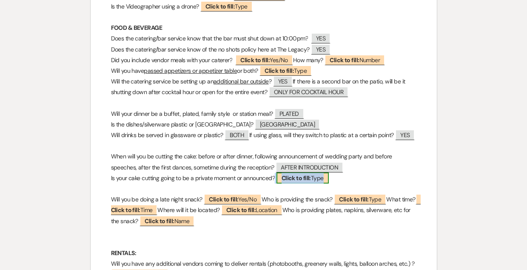
click at [293, 182] on b "Click to fill:" at bounding box center [296, 178] width 29 height 8
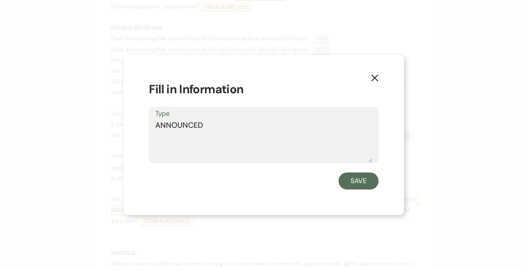
type textarea "ANNOUNCED"
click button "Save" at bounding box center [359, 180] width 40 height 17
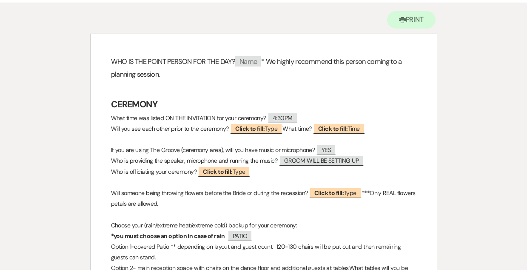
scroll to position [0, 0]
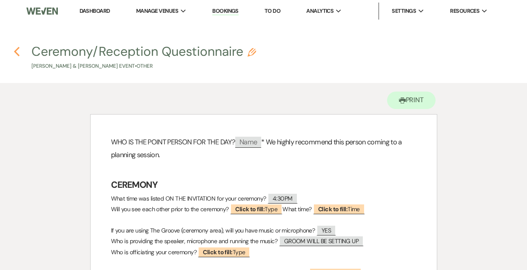
click at [18, 50] on icon "Previous" at bounding box center [17, 51] width 6 height 10
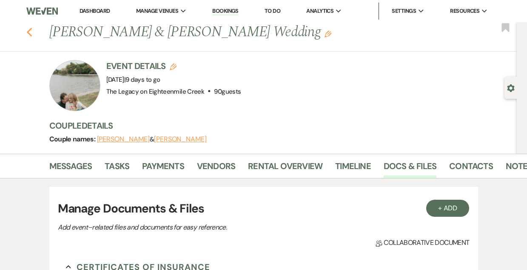
click at [29, 31] on use "button" at bounding box center [29, 32] width 6 height 9
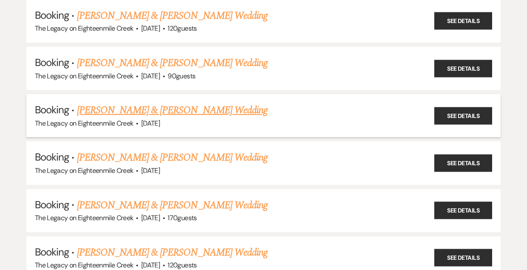
click at [201, 116] on link "[PERSON_NAME] & [PERSON_NAME] Wedding" at bounding box center [172, 110] width 191 height 15
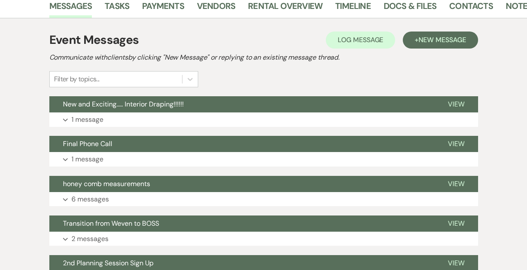
scroll to position [161, 0]
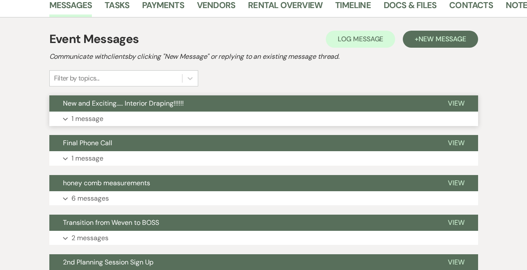
click at [256, 102] on button "New and Exciting..... Interior Draping!!!!!!" at bounding box center [241, 103] width 385 height 16
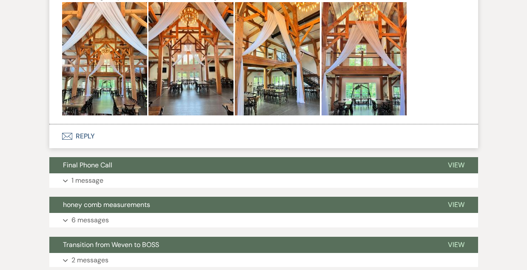
scroll to position [388, 0]
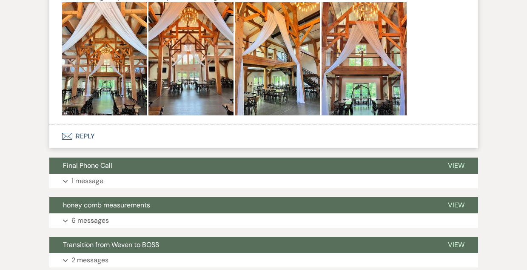
click at [86, 136] on button "Envelope Reply" at bounding box center [263, 136] width 429 height 24
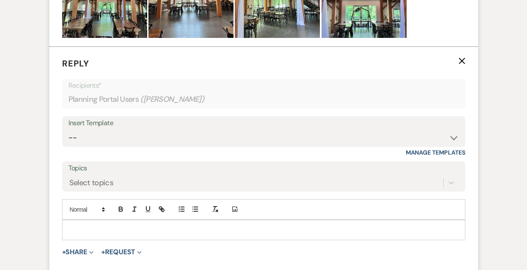
scroll to position [503, 0]
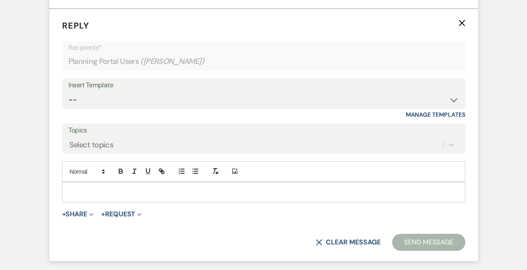
click at [131, 191] on p at bounding box center [264, 191] width 390 height 9
